Goal: Information Seeking & Learning: Learn about a topic

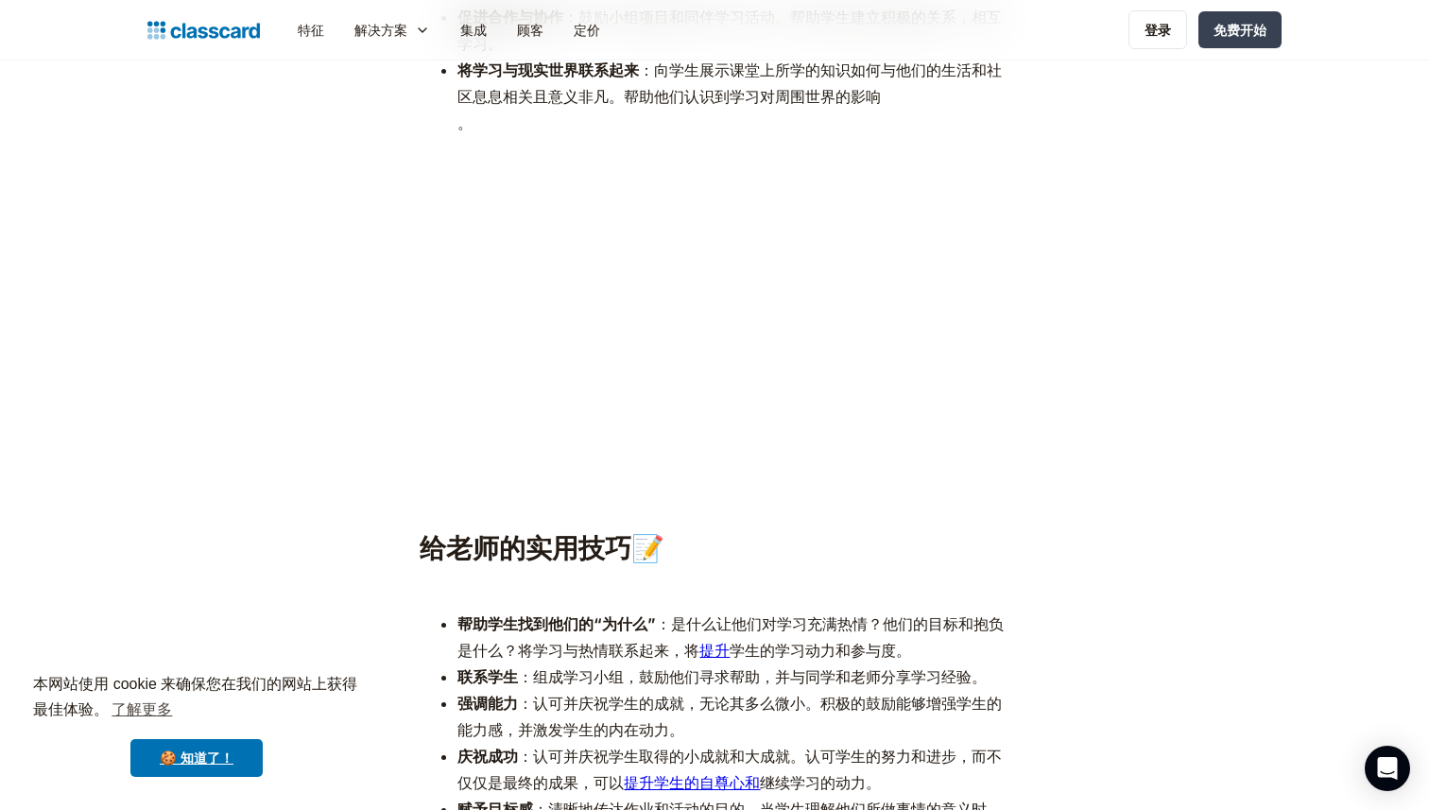
click at [682, 594] on p "‍" at bounding box center [714, 588] width 589 height 26
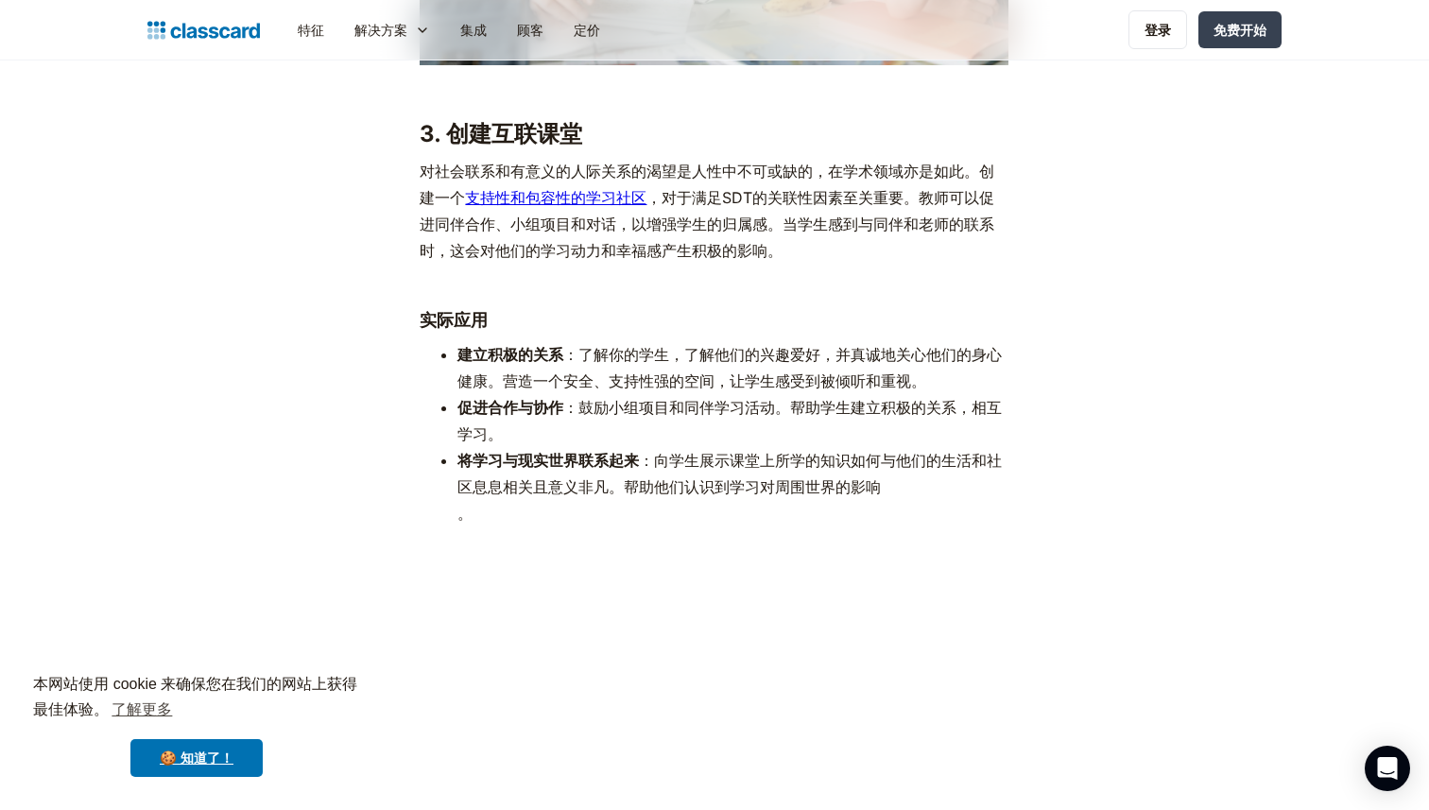
scroll to position [5020, 0]
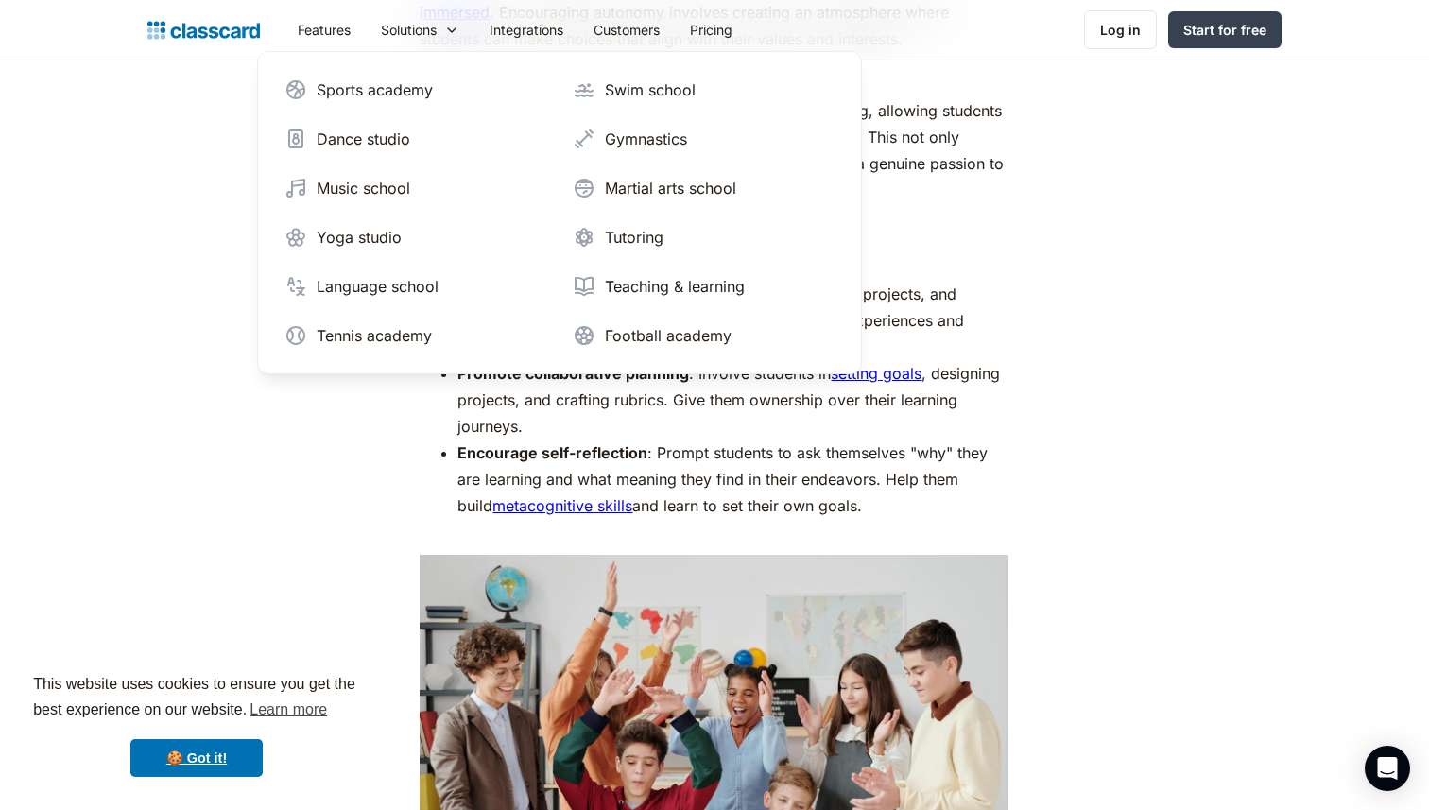
scroll to position [4664, 0]
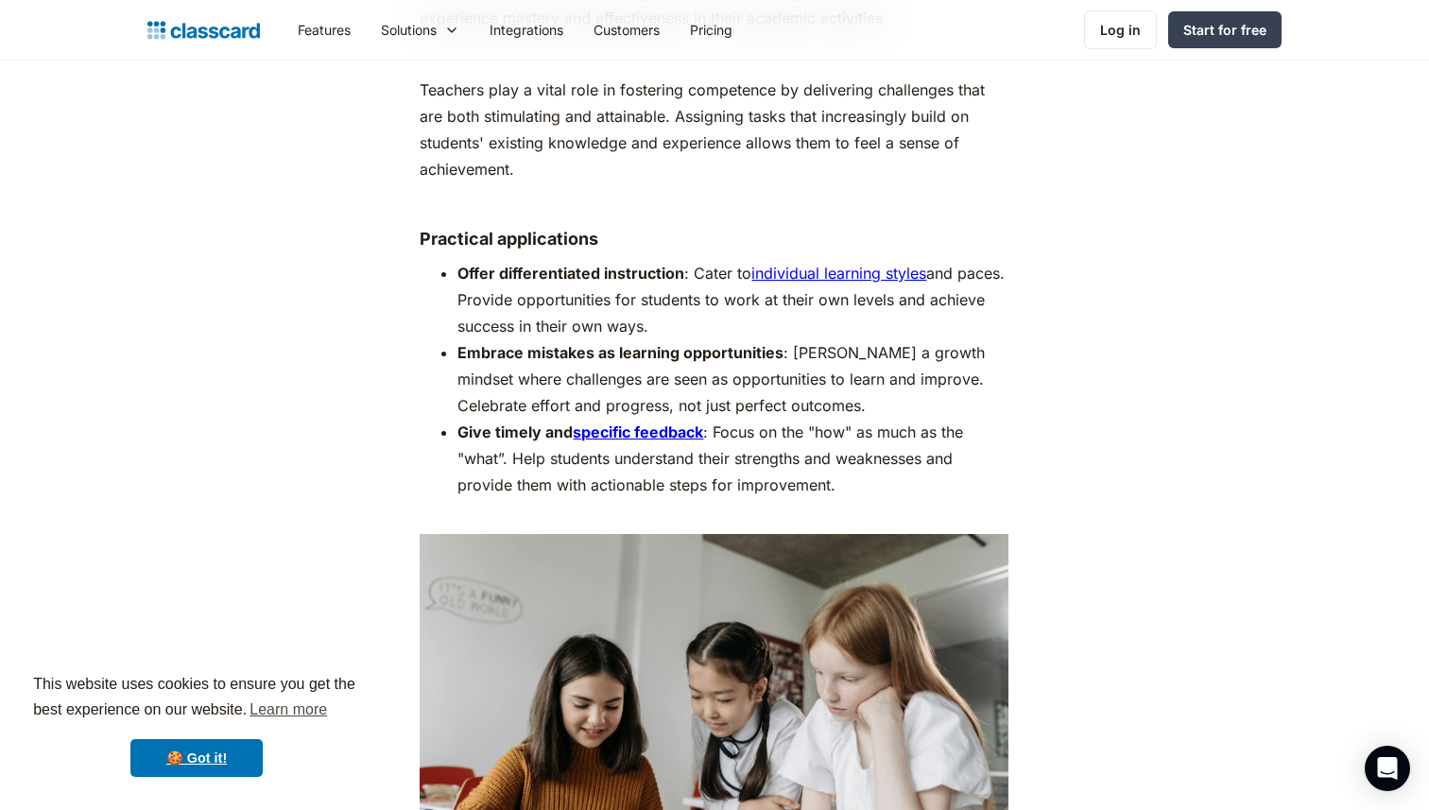
click at [615, 479] on li "Give timely and specific feedback : Focus on the "how" as much as the "what”. H…" at bounding box center [732, 472] width 551 height 106
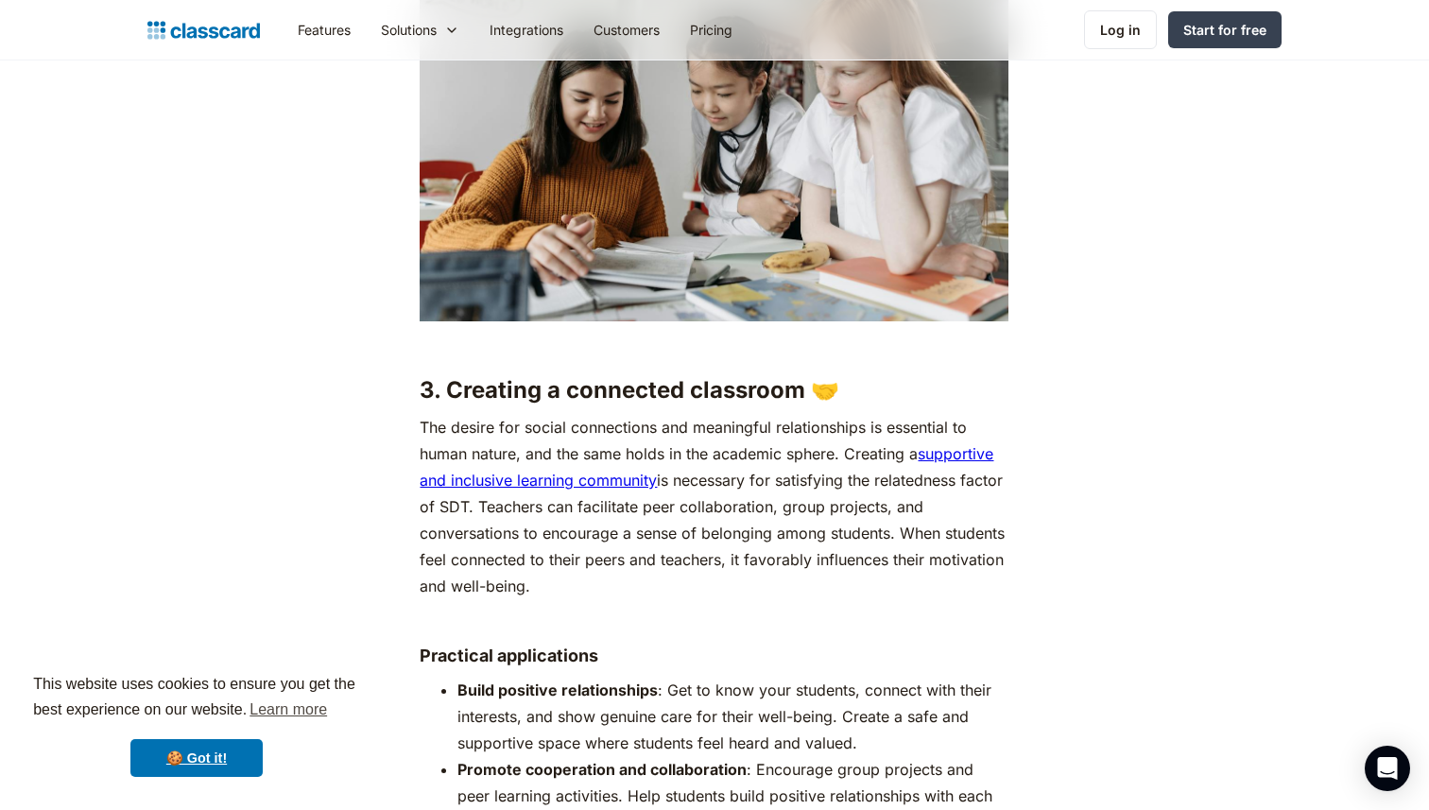
scroll to position [5272, 0]
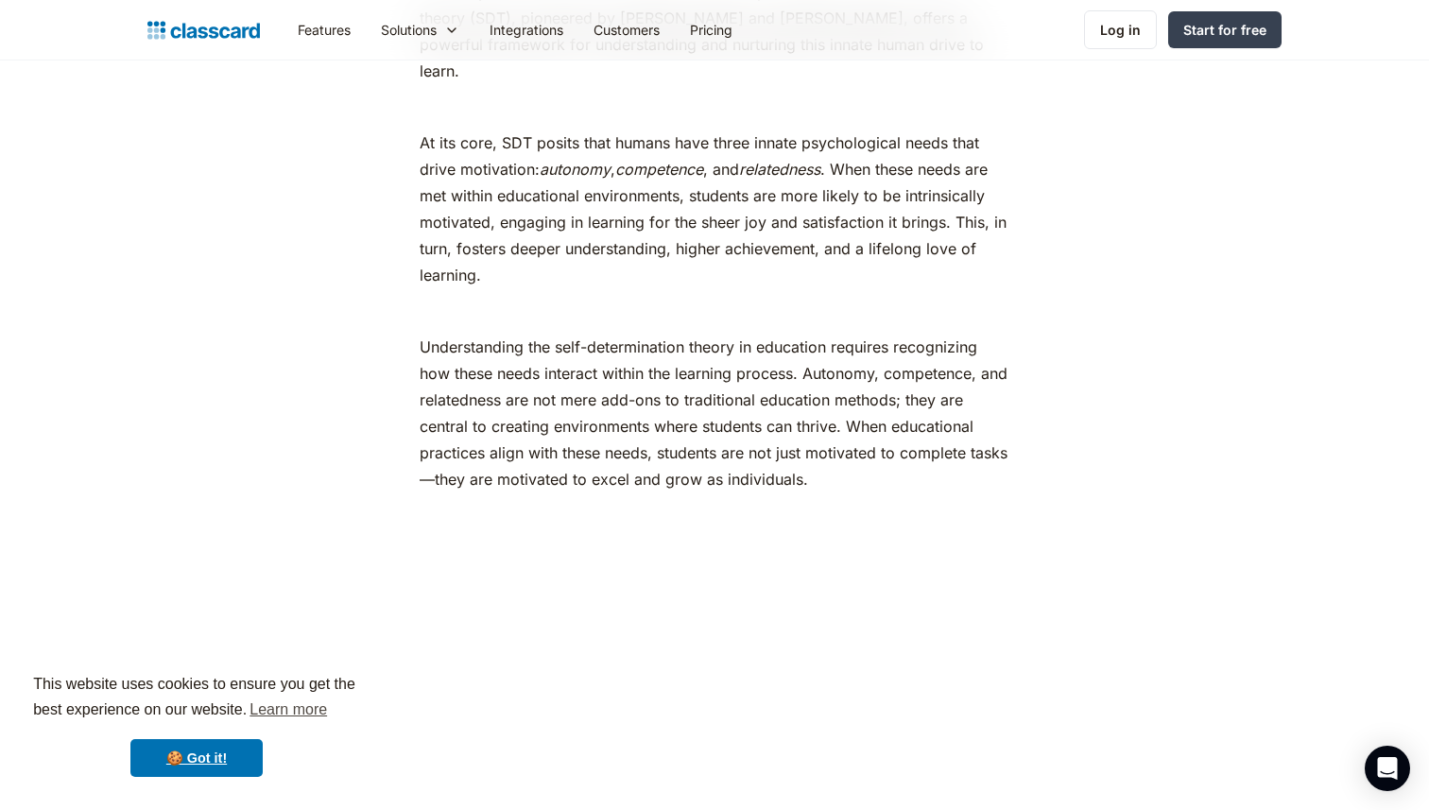
scroll to position [3566, 0]
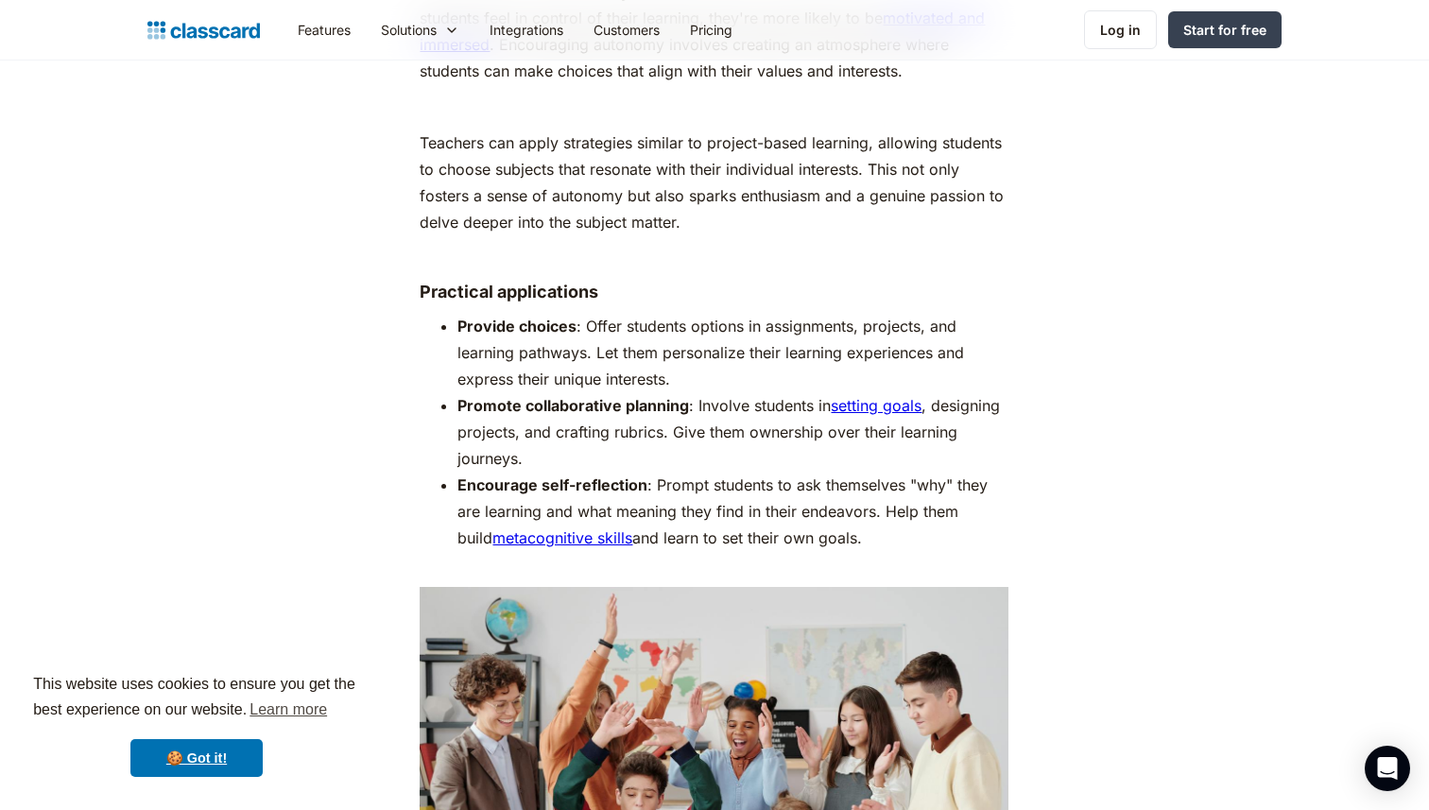
click at [681, 324] on li "Provide choices : Offer students options in assignments, projects, and learning…" at bounding box center [732, 352] width 551 height 79
